Goal: Find contact information: Find contact information

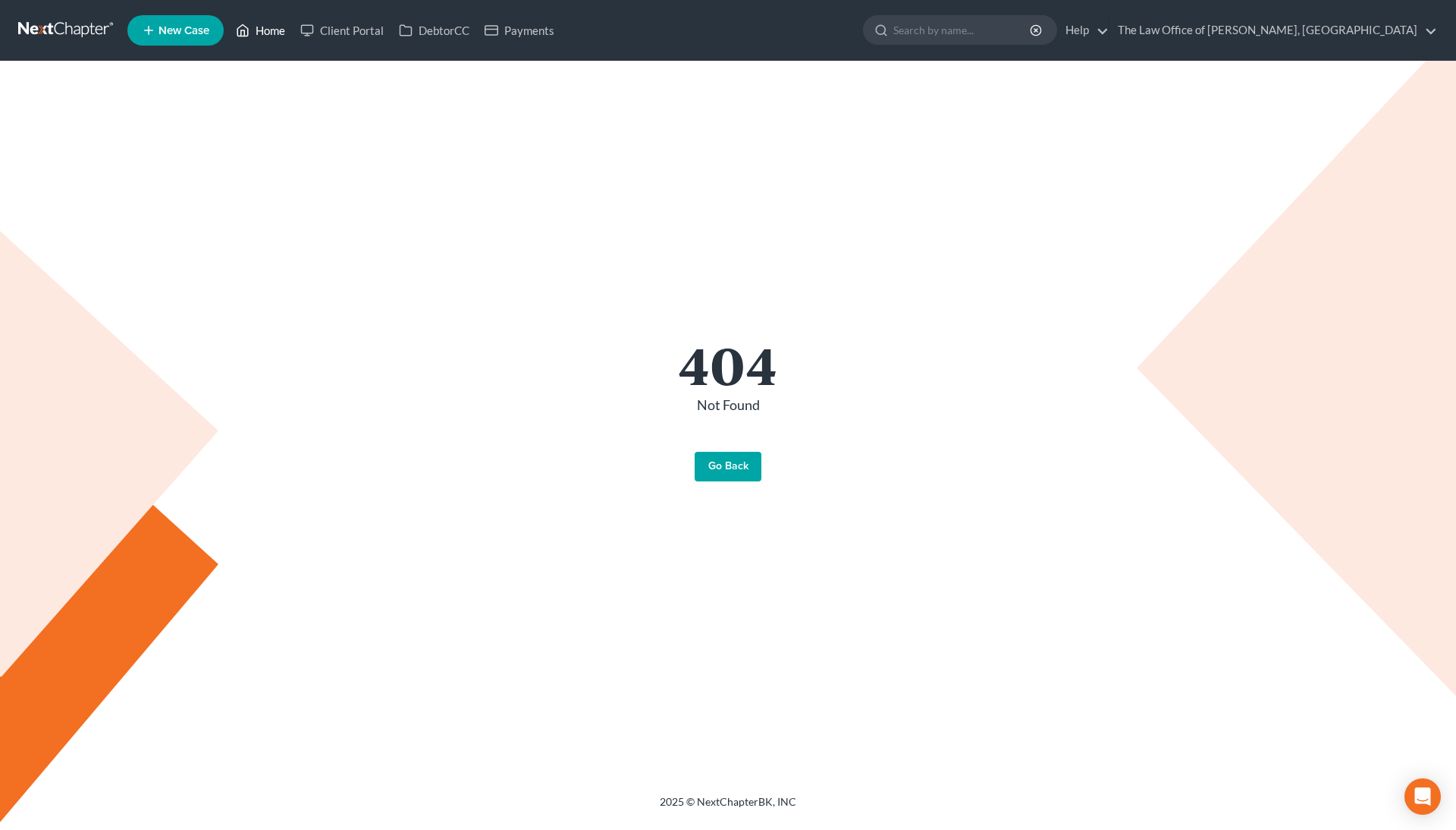
click at [278, 22] on link "Home" at bounding box center [261, 30] width 65 height 28
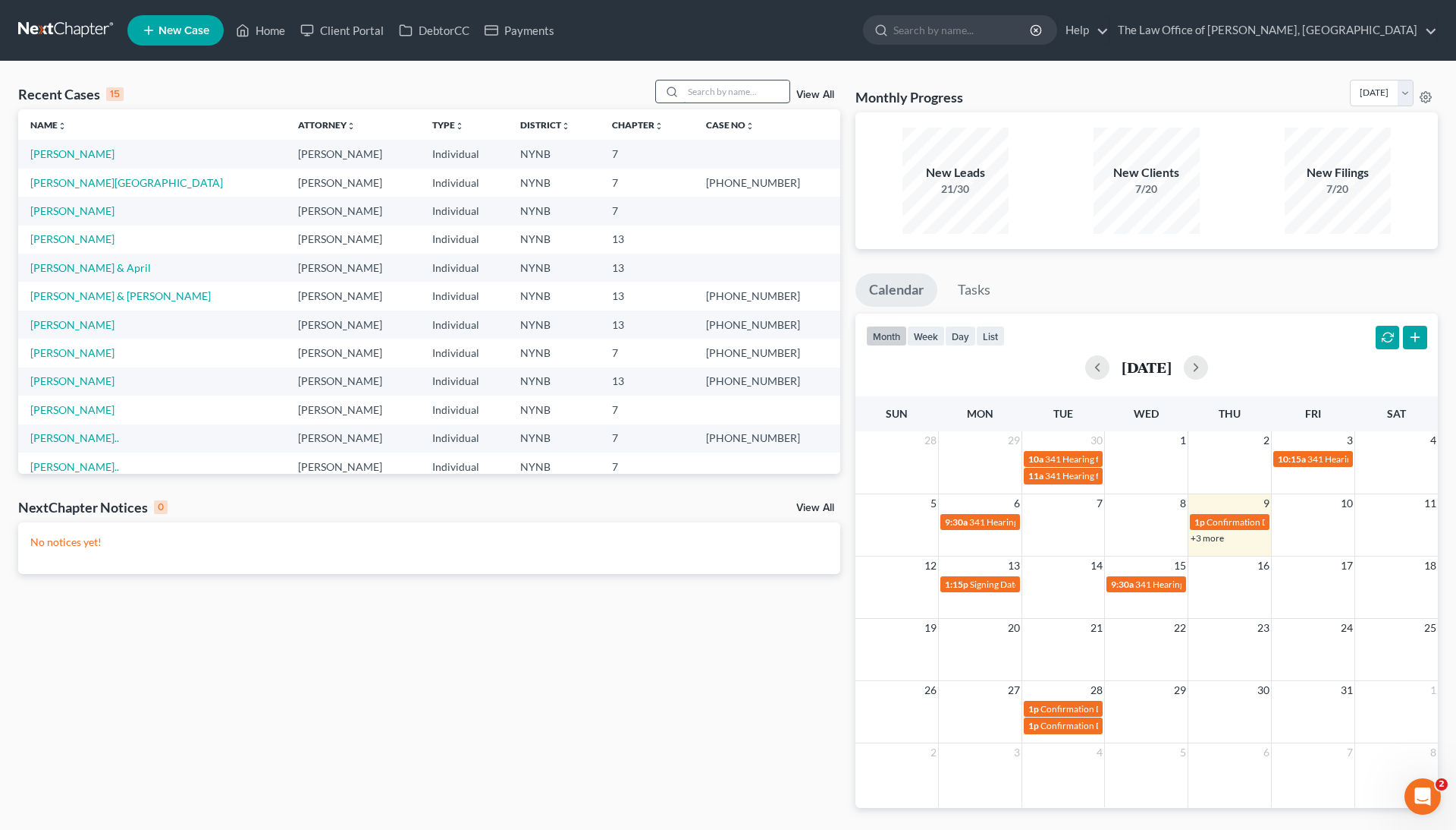
click at [728, 95] on input "search" at bounding box center [737, 91] width 106 height 22
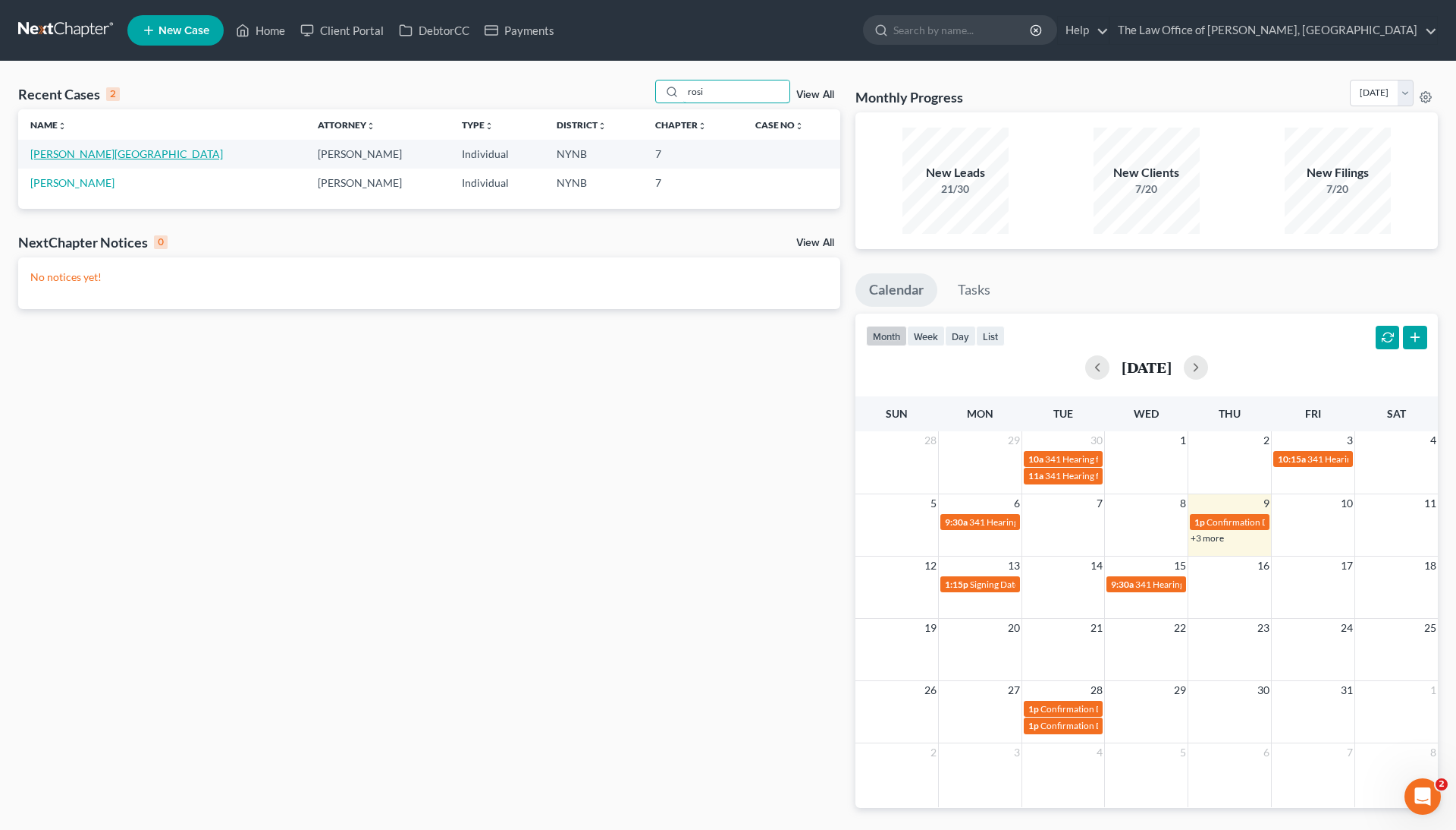
type input "rosi"
click at [83, 152] on link "[PERSON_NAME][GEOGRAPHIC_DATA]" at bounding box center [126, 154] width 193 height 13
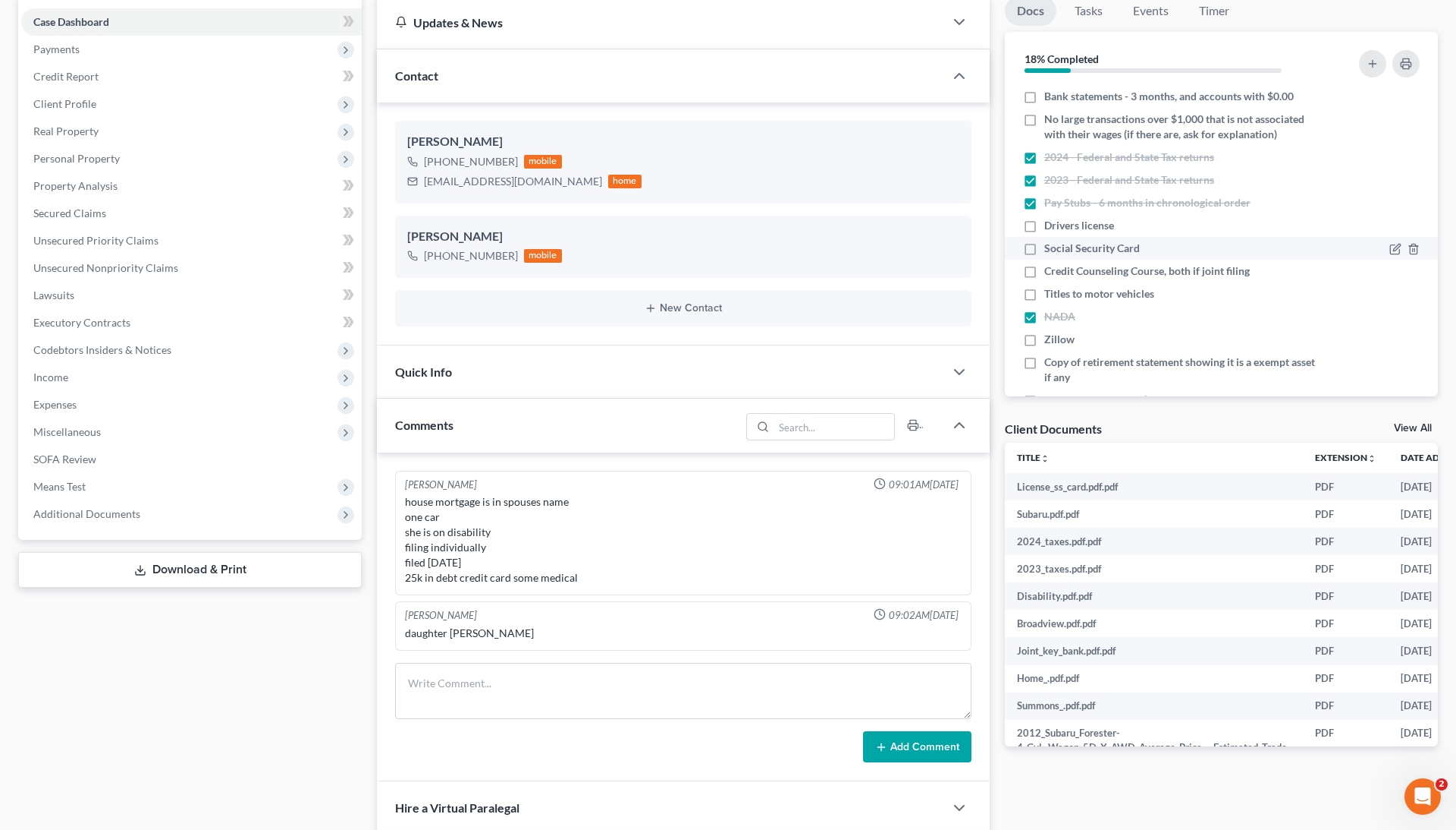
click at [1044, 248] on label "Social Security Card" at bounding box center [1092, 248] width 96 height 15
click at [1051, 248] on input "Social Security Card" at bounding box center [1055, 245] width 9 height 9
checkbox input "true"
click at [1044, 222] on label "Drivers license" at bounding box center [1079, 225] width 70 height 15
click at [1051, 222] on input "Drivers license" at bounding box center [1055, 222] width 9 height 9
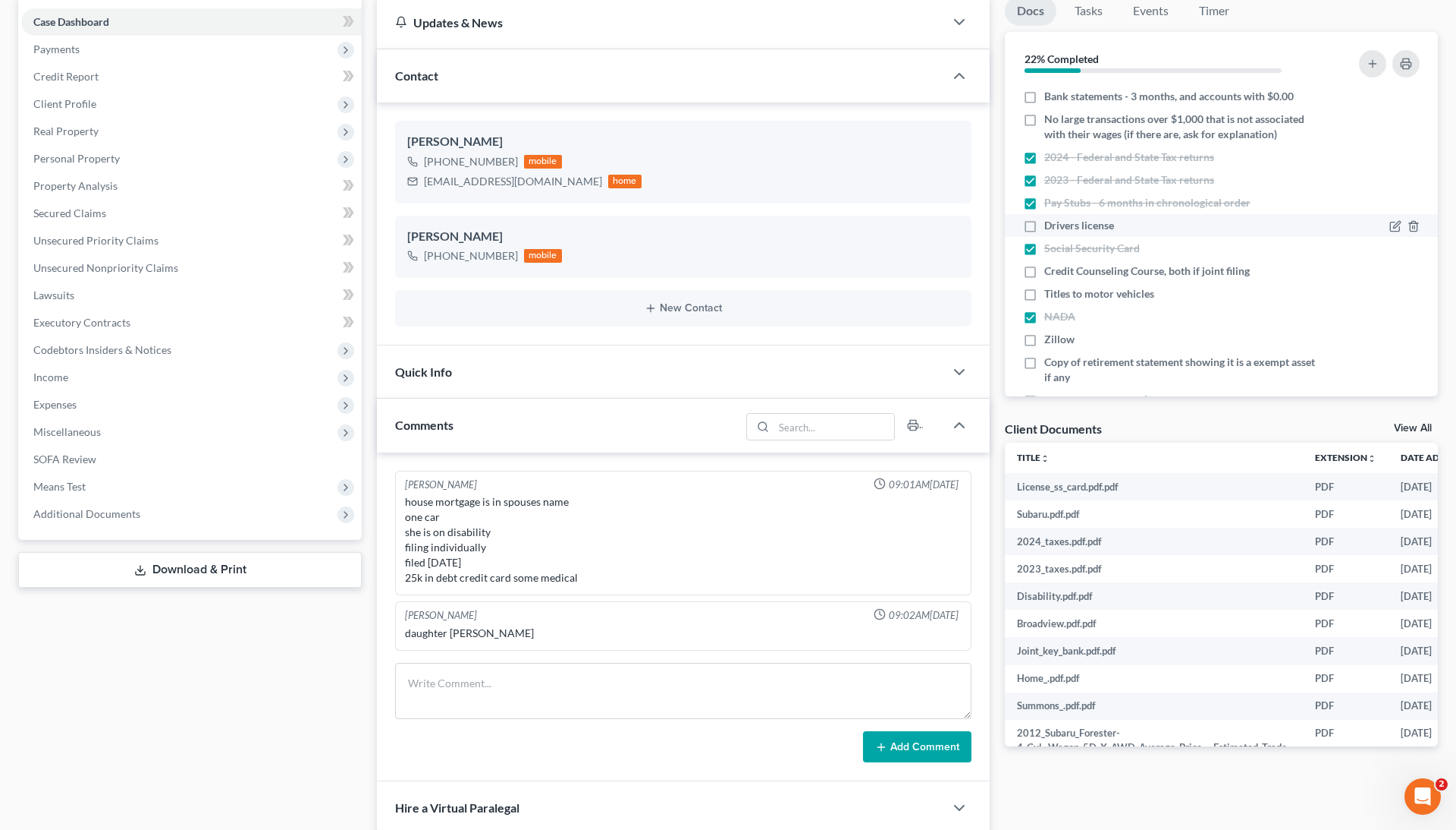
checkbox input "true"
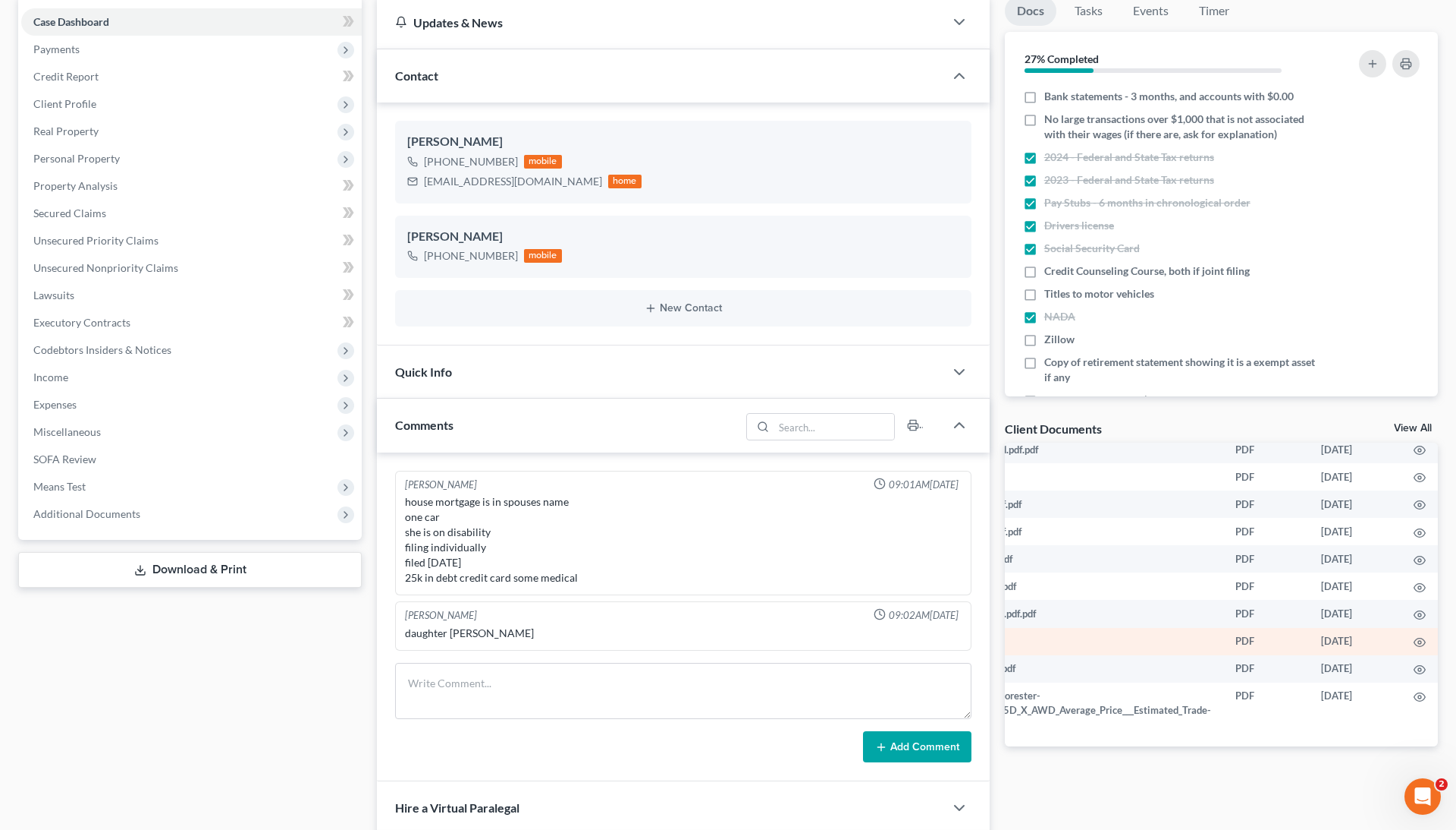
scroll to position [37, 79]
click at [1423, 636] on icon "button" at bounding box center [1421, 642] width 12 height 12
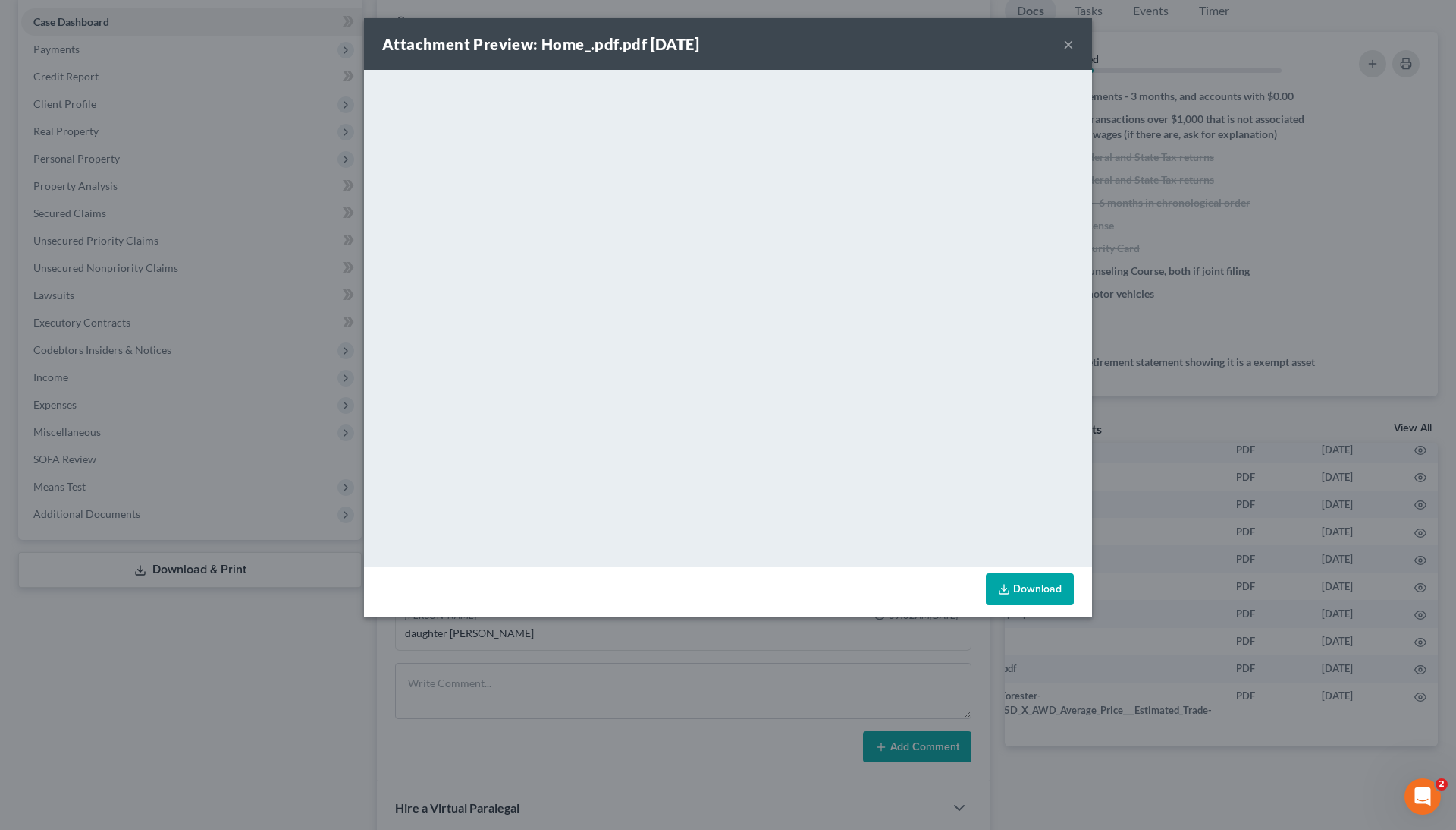
click at [1172, 418] on div "Attachment Preview: Home_.pdf.pdf [DATE] × <object ng-attr-data='[URL][DOMAIN_N…" at bounding box center [728, 415] width 1456 height 830
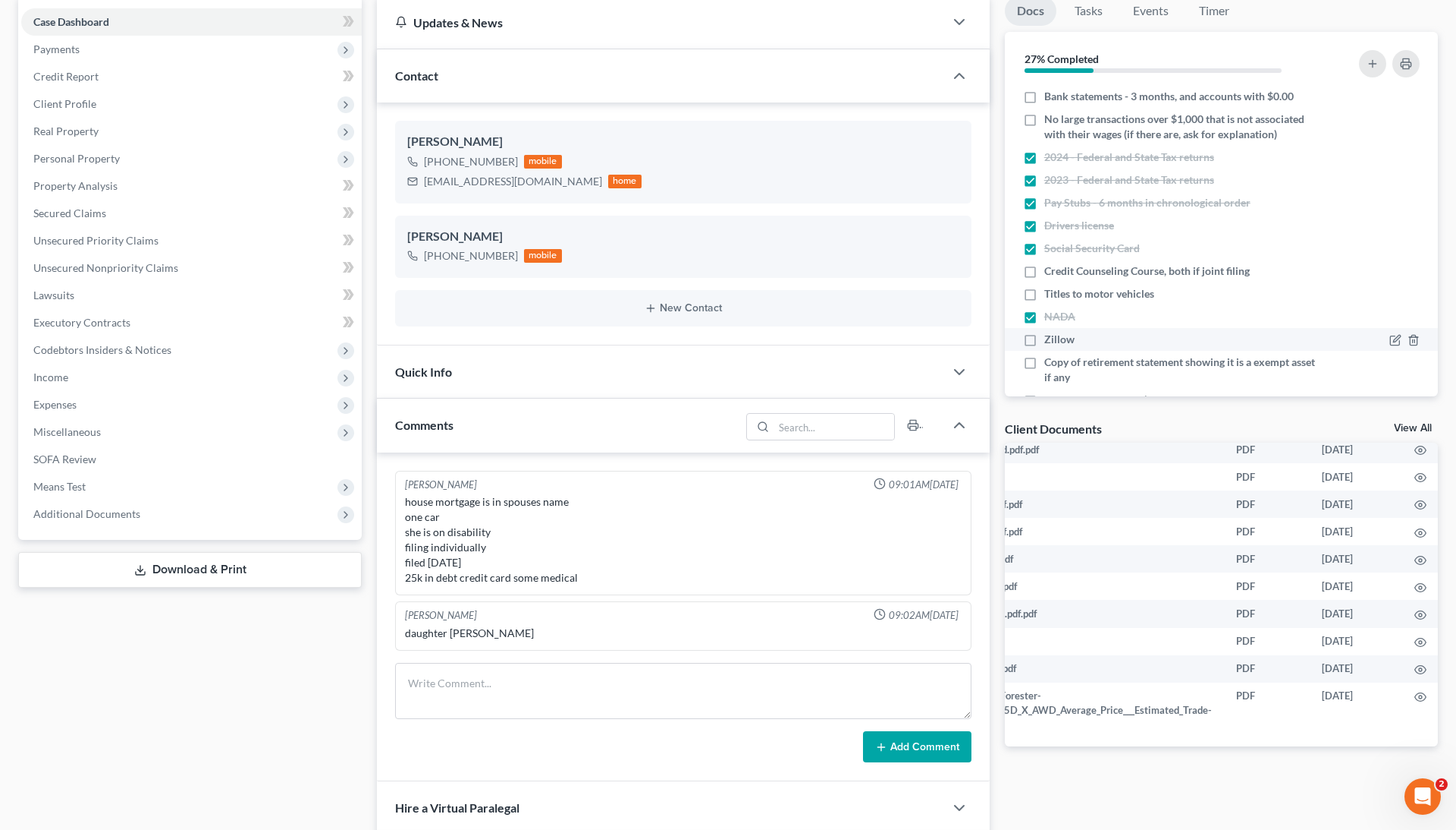
click at [1044, 338] on label "Zillow" at bounding box center [1059, 339] width 30 height 15
click at [1051, 338] on input "Zillow" at bounding box center [1055, 336] width 9 height 9
checkbox input "true"
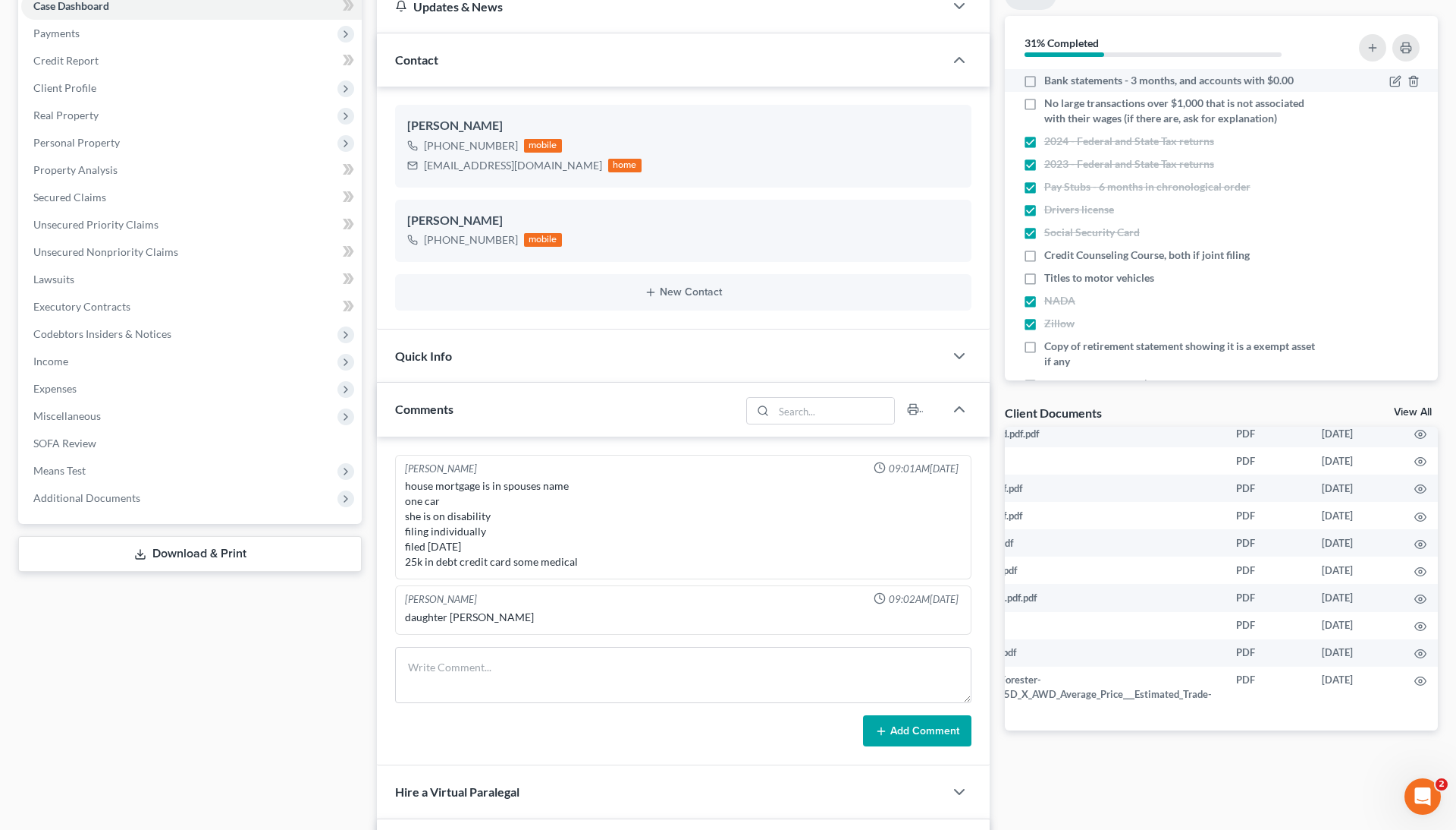
click at [1044, 81] on label "Bank statements - 3 months, and accounts with $0.00" at bounding box center [1168, 81] width 250 height 15
click at [1051, 81] on input "Bank statements - 3 months, and accounts with $0.00" at bounding box center [1055, 78] width 9 height 9
checkbox input "true"
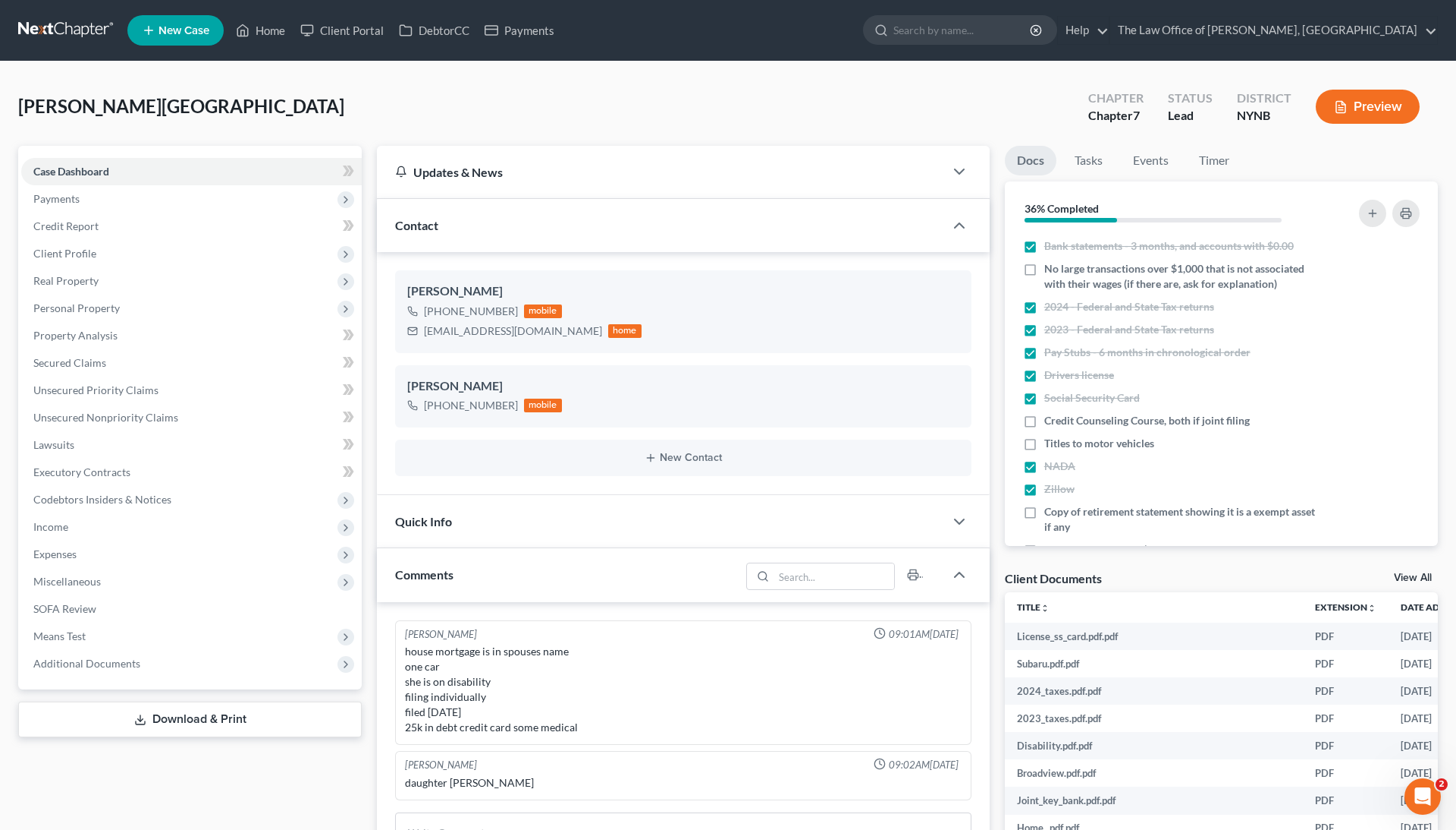
scroll to position [0, 0]
click at [360, 28] on link "Client Portal" at bounding box center [342, 30] width 99 height 28
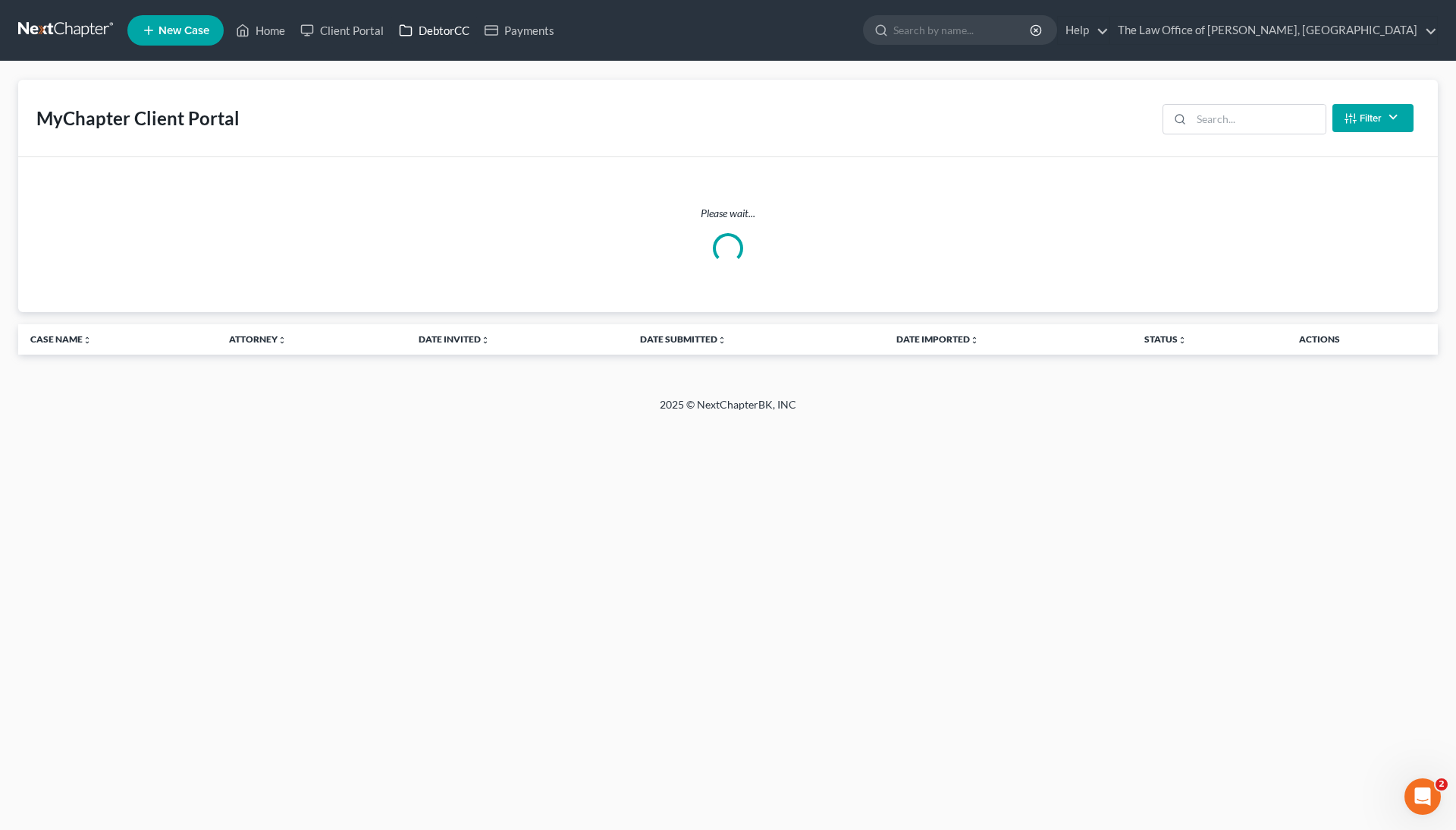
click at [438, 34] on link "DebtorCC" at bounding box center [434, 30] width 85 height 28
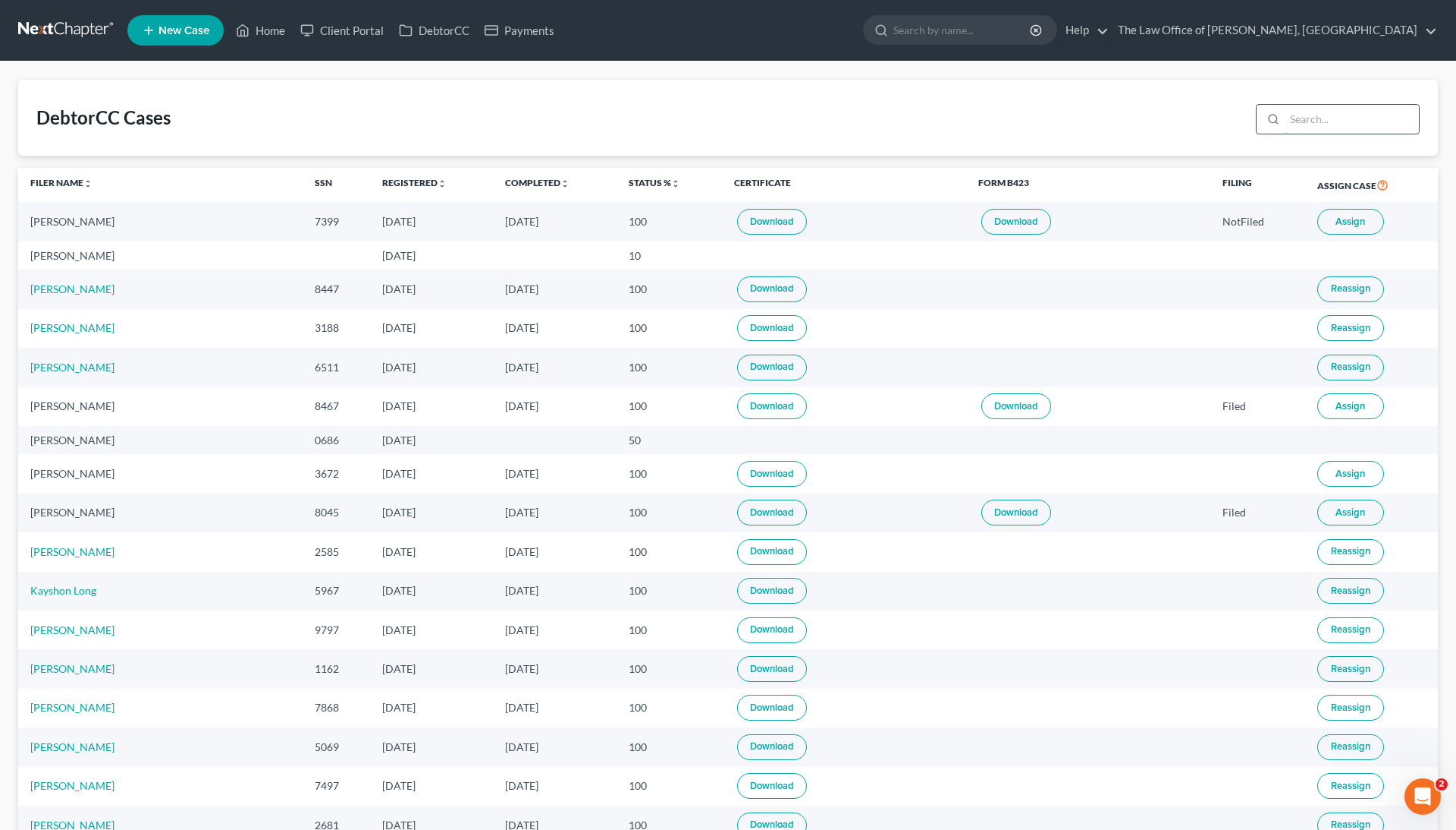
click at [1315, 129] on input "search" at bounding box center [1352, 119] width 134 height 28
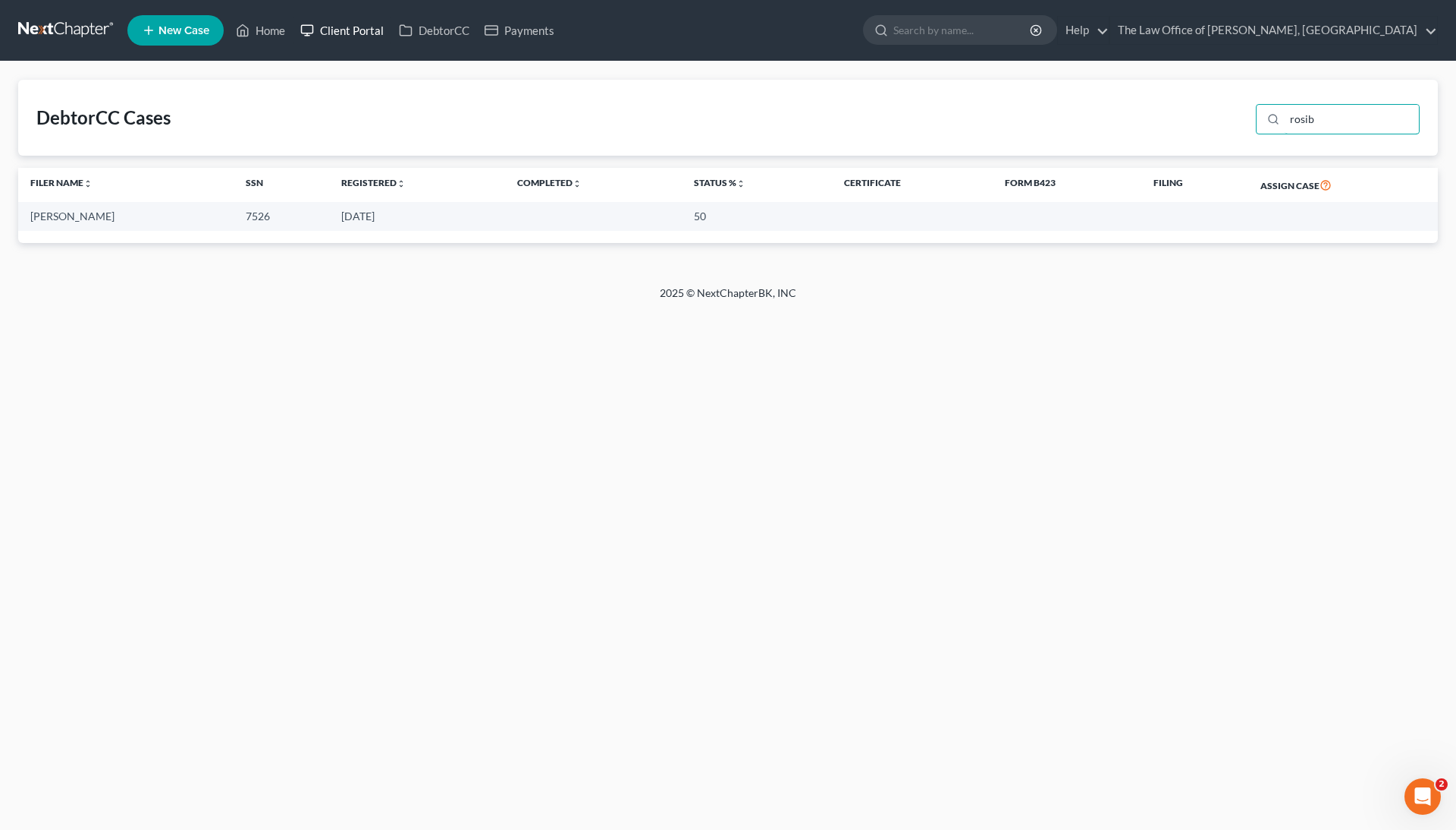
type input "rosib"
click at [342, 31] on link "Client Portal" at bounding box center [342, 30] width 99 height 28
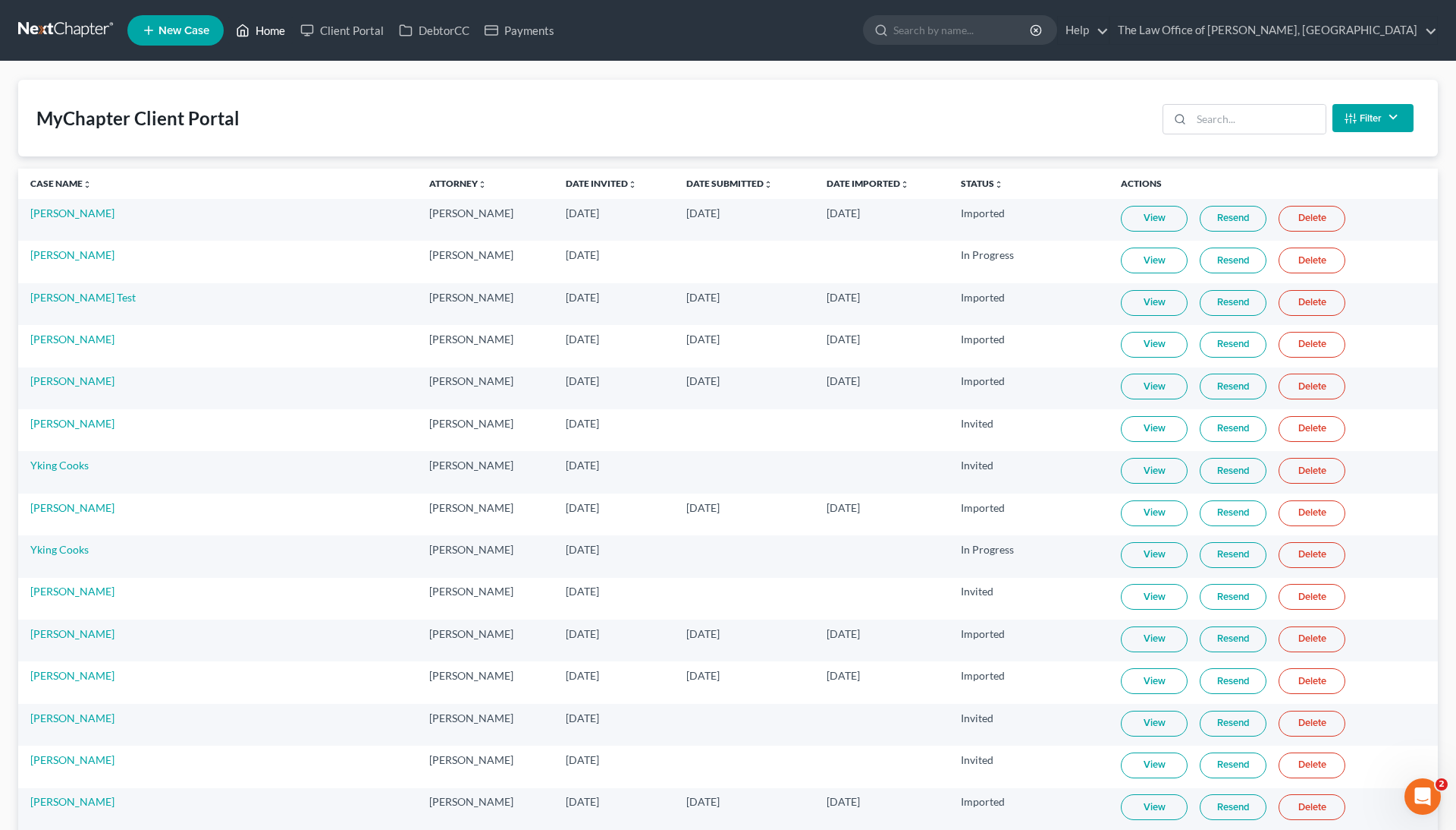
click at [282, 34] on link "Home" at bounding box center [261, 30] width 65 height 28
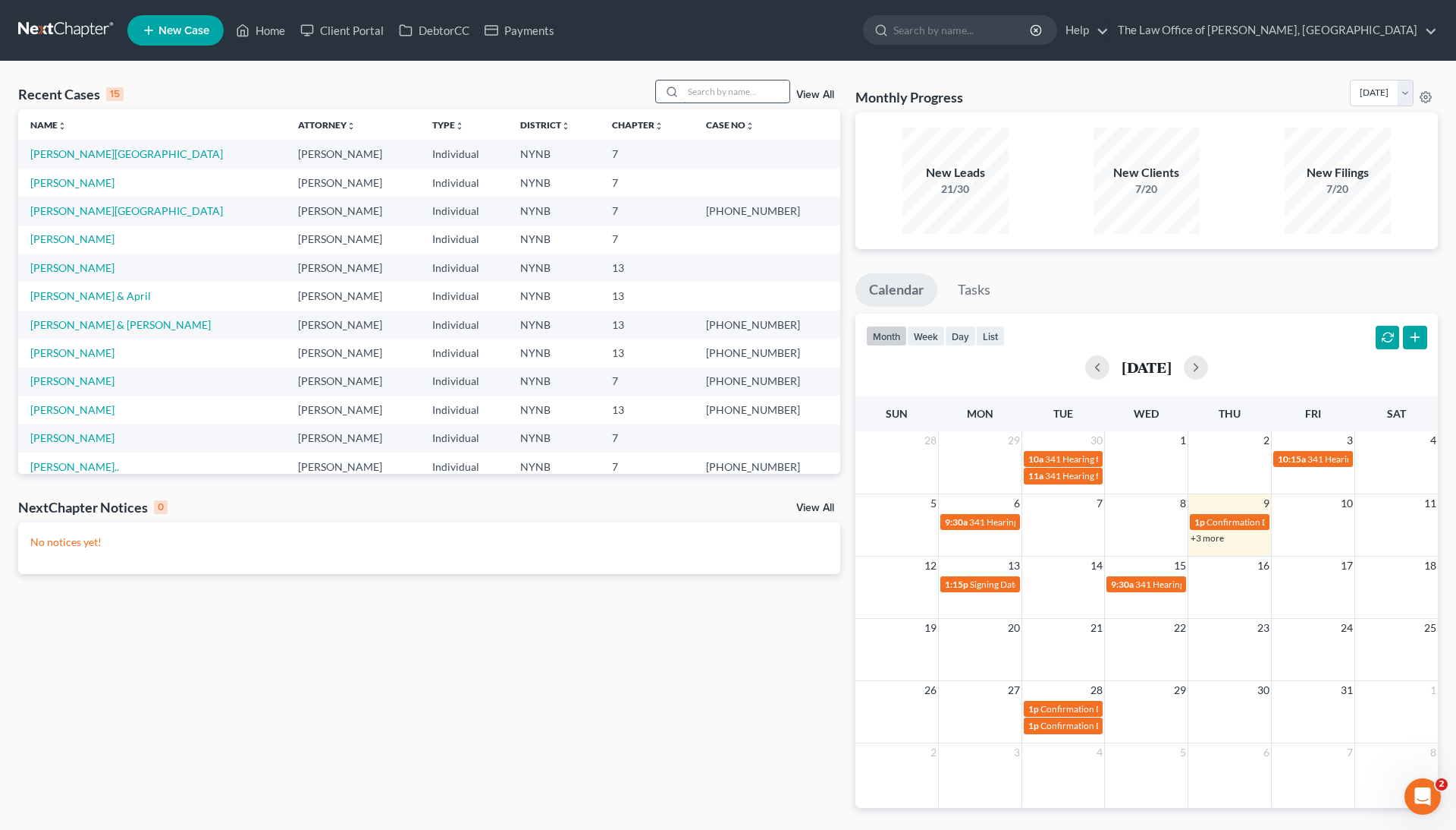
click at [719, 85] on input "search" at bounding box center [737, 91] width 106 height 22
click at [689, 97] on input "search" at bounding box center [737, 91] width 106 height 22
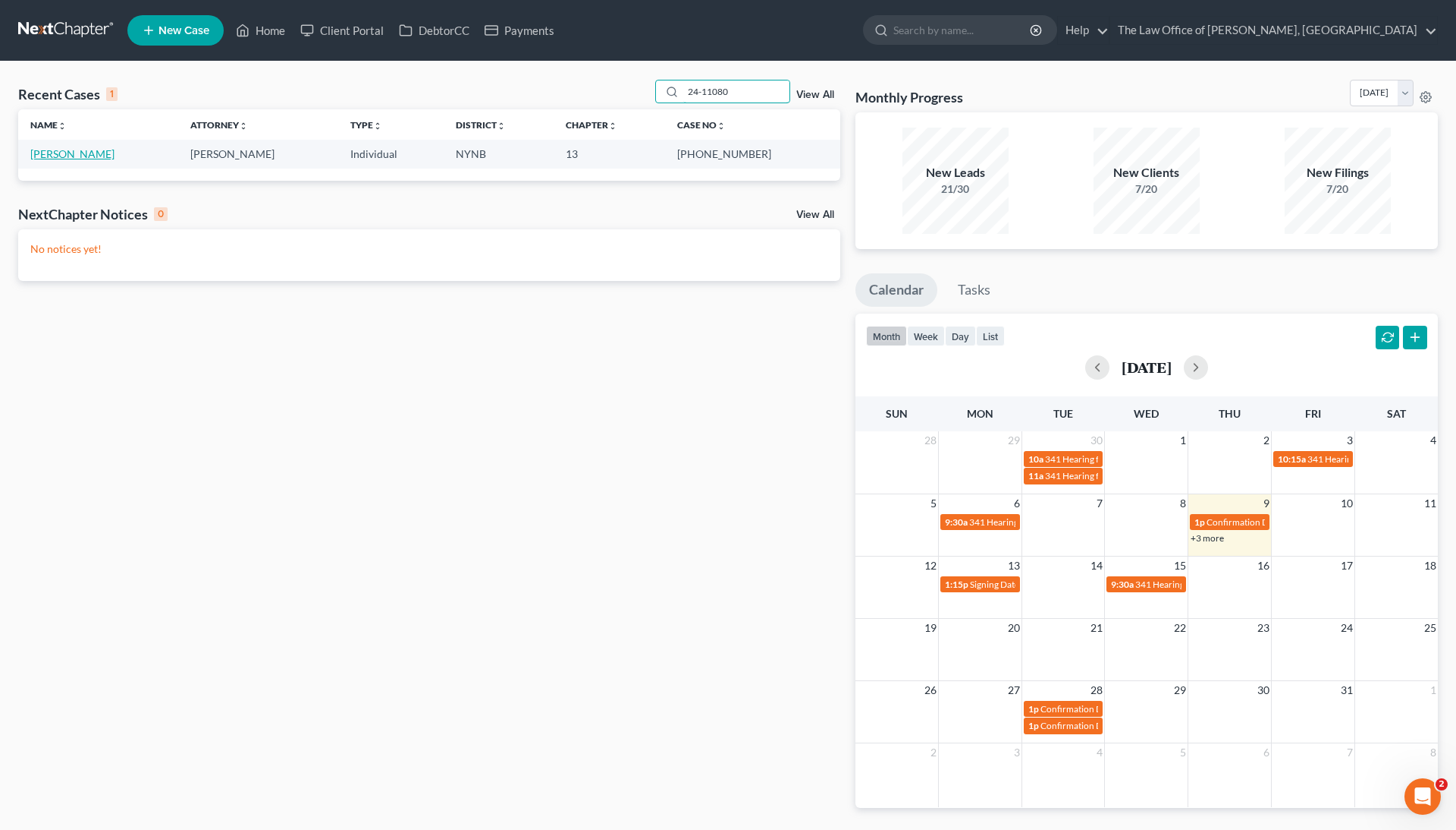
type input "24-11080"
click at [89, 147] on link "[PERSON_NAME]" at bounding box center [72, 154] width 84 height 13
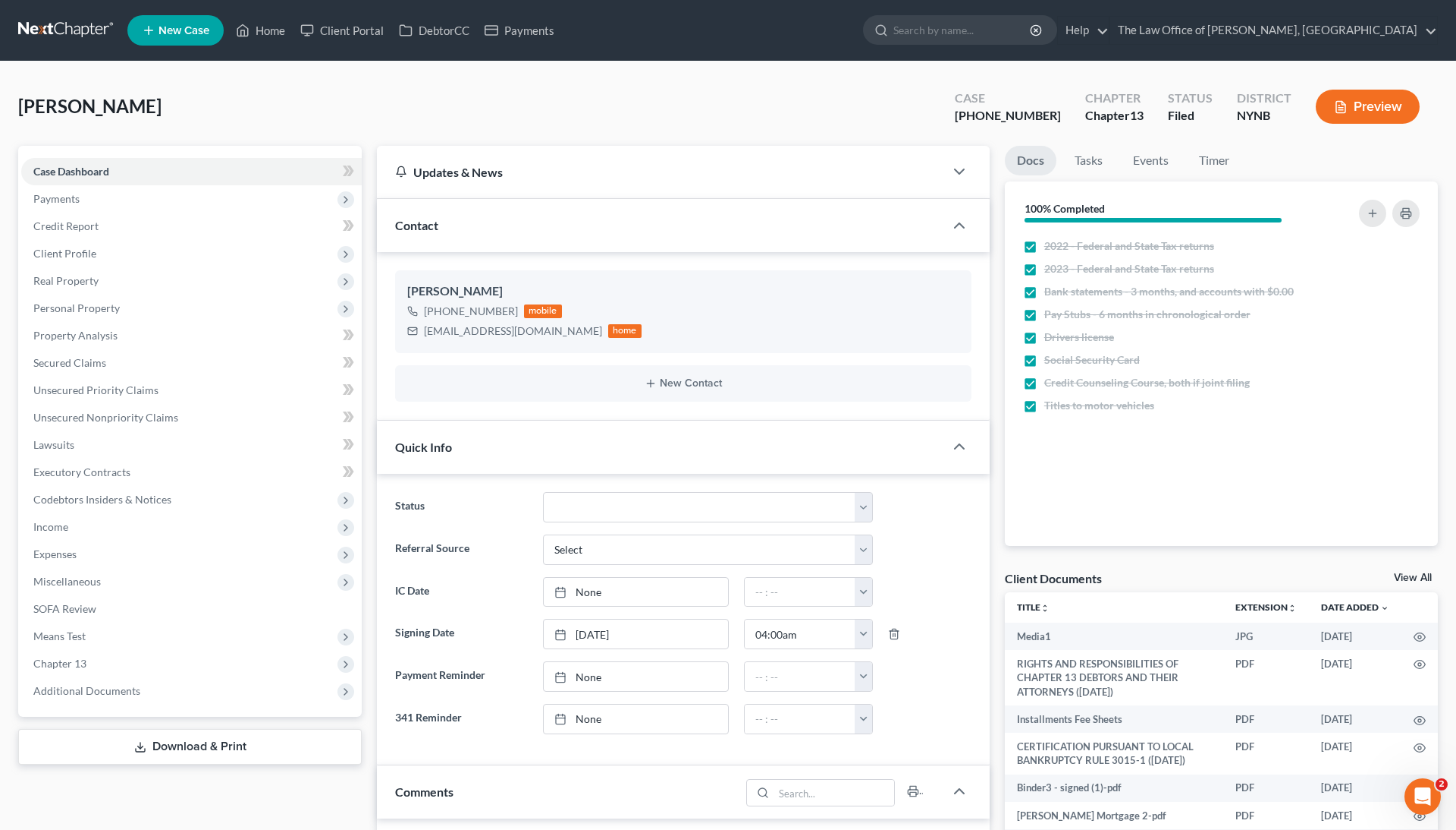
drag, startPoint x: 162, startPoint y: 104, endPoint x: 5, endPoint y: 104, distance: 157.0
copy span "[PERSON_NAME]"
drag, startPoint x: 512, startPoint y: 311, endPoint x: 425, endPoint y: 312, distance: 87.0
click at [425, 312] on div "[PHONE_NUMBER]" at bounding box center [471, 311] width 94 height 15
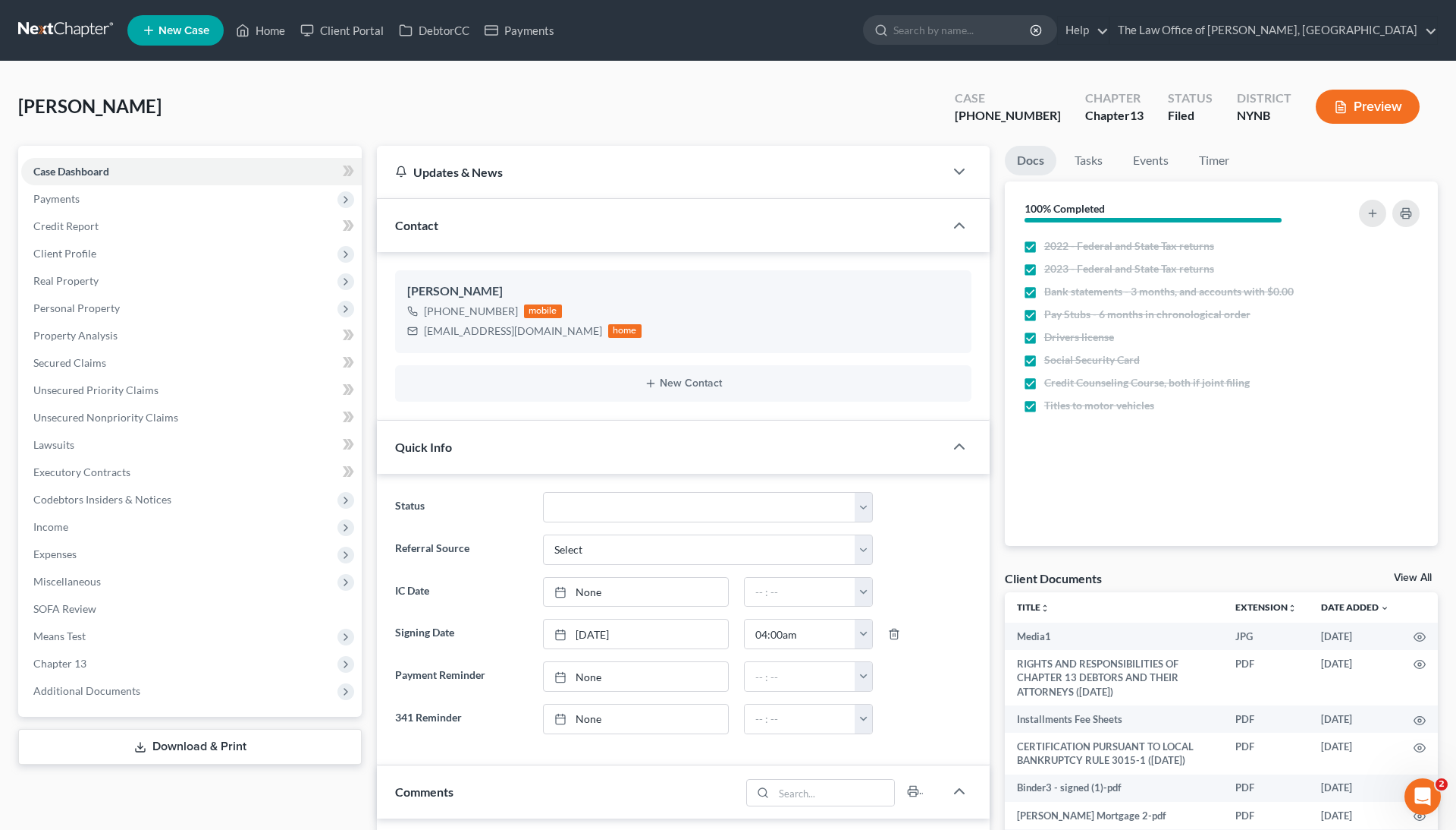
copy div "[PHONE_NUMBER]"
click at [23, 110] on span "[PERSON_NAME]" at bounding box center [89, 105] width 143 height 22
drag, startPoint x: 21, startPoint y: 107, endPoint x: 1062, endPoint y: 112, distance: 1041.0
click at [1062, 112] on div "[PERSON_NAME] Upgraded Case [PHONE_NUMBER] Chapter Chapter 13 Status [GEOGRAPHI…" at bounding box center [728, 113] width 1420 height 66
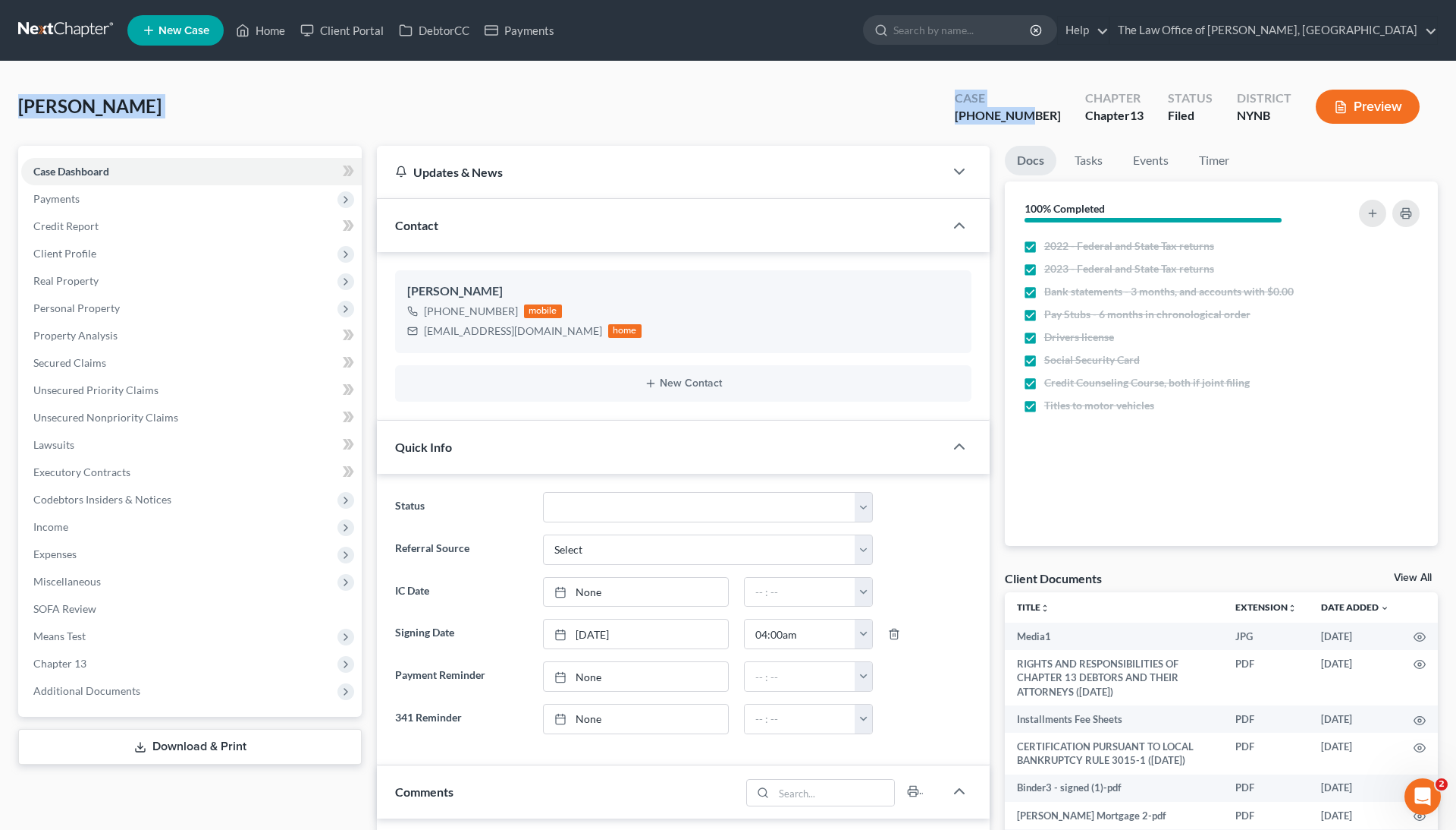
copy div "[PERSON_NAME] Upgraded Case [PHONE_NUMBER]"
click at [482, 328] on div "[EMAIL_ADDRESS][DOMAIN_NAME]" at bounding box center [513, 330] width 178 height 15
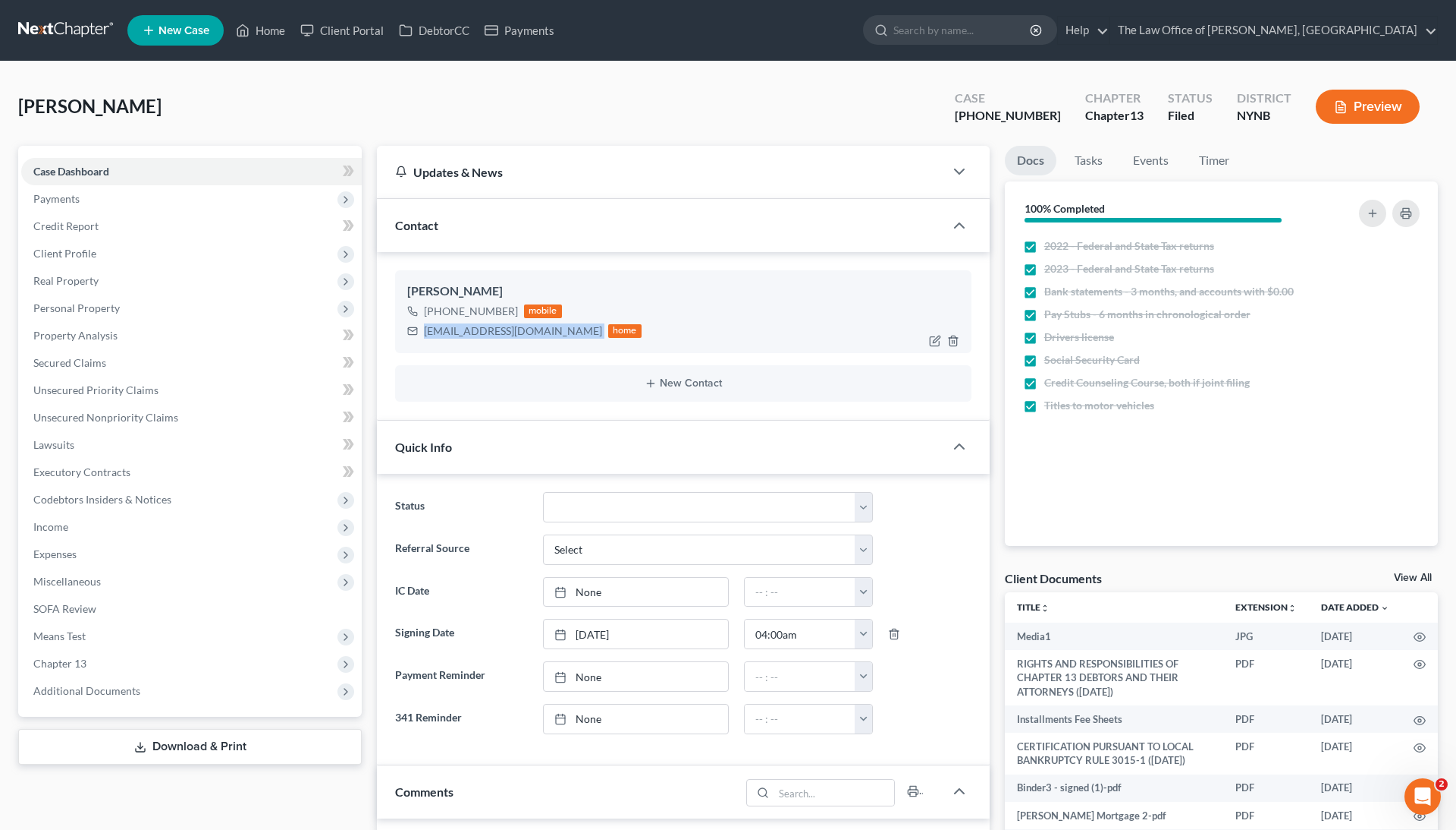
click at [482, 328] on div "[EMAIL_ADDRESS][DOMAIN_NAME]" at bounding box center [513, 330] width 178 height 15
drag, startPoint x: 410, startPoint y: 289, endPoint x: 507, endPoint y: 292, distance: 97.0
click at [508, 294] on div "[PERSON_NAME]" at bounding box center [683, 291] width 552 height 18
copy div "[PERSON_NAME]"
